Goal: Navigation & Orientation: Find specific page/section

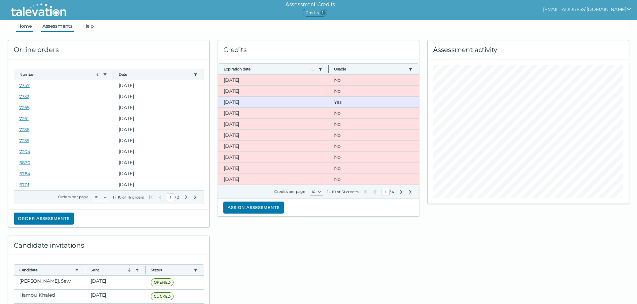
click at [60, 25] on link "Assessments" at bounding box center [57, 26] width 33 height 12
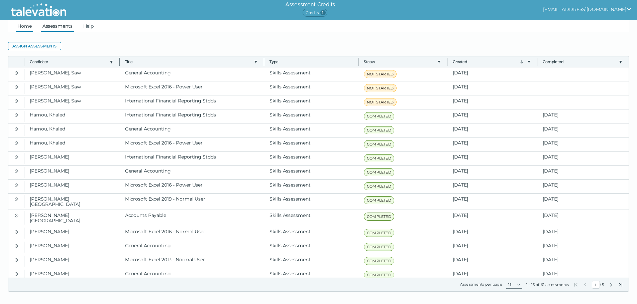
click at [26, 25] on link "Home" at bounding box center [24, 26] width 17 height 12
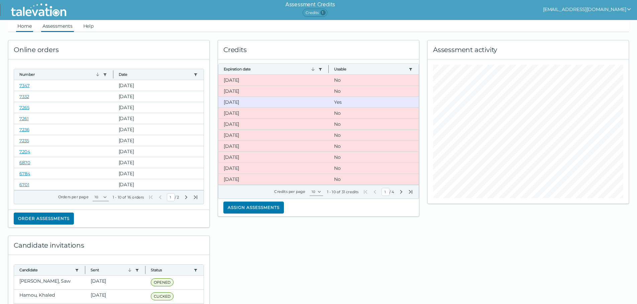
click at [56, 25] on link "Assessments" at bounding box center [57, 26] width 33 height 12
